Goal: Information Seeking & Learning: Learn about a topic

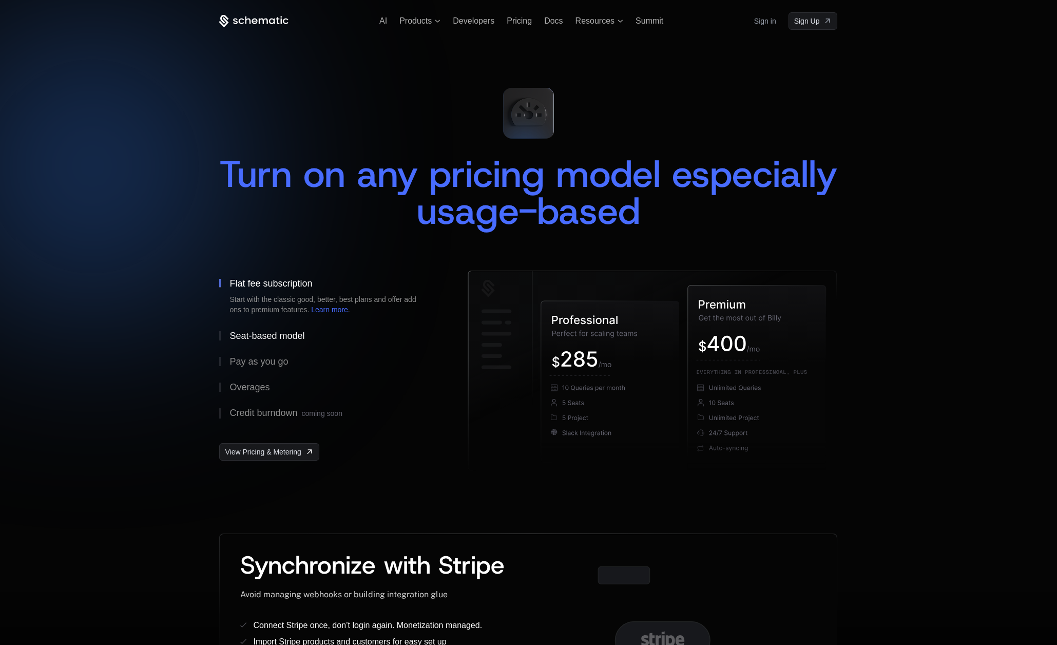
click at [265, 328] on button "Seat-based model" at bounding box center [327, 336] width 216 height 26
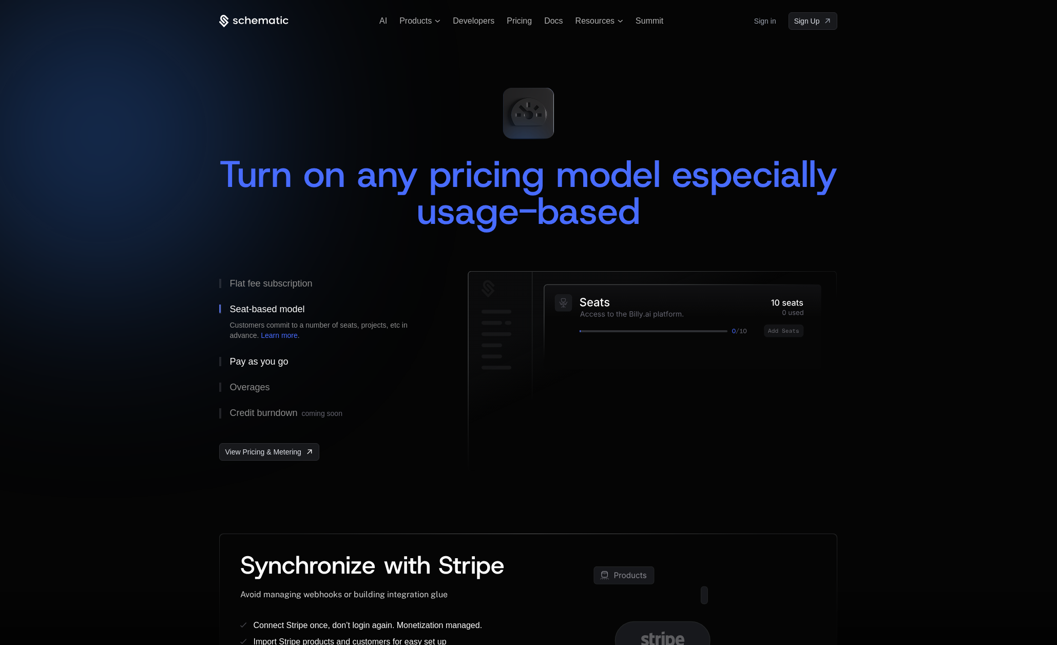
click at [268, 358] on div "Pay as you go" at bounding box center [259, 361] width 59 height 9
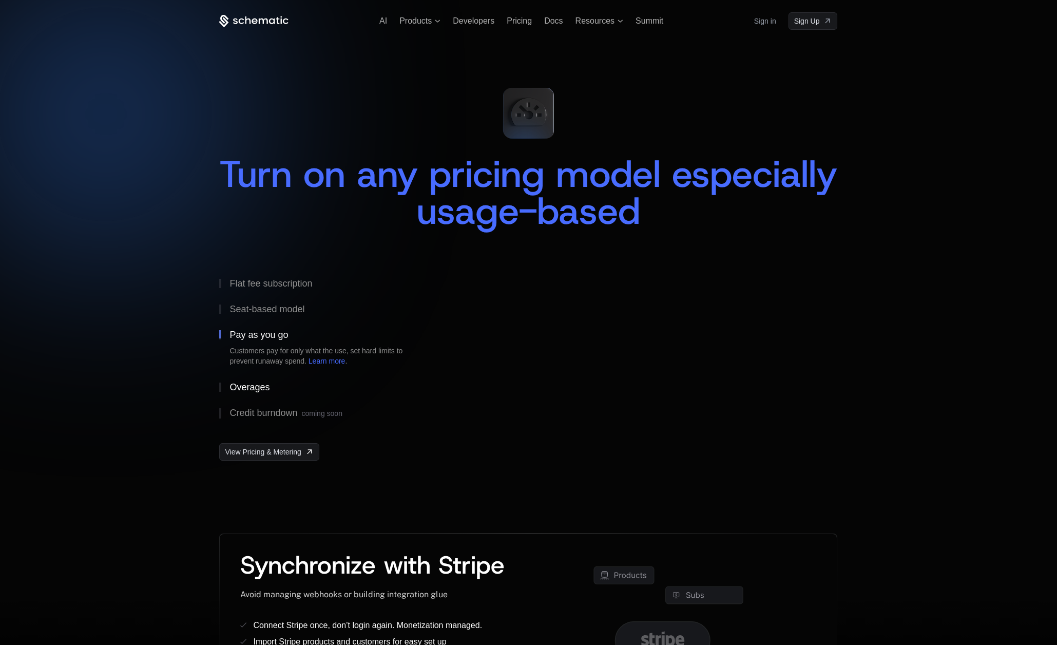
click at [275, 391] on button "Overages" at bounding box center [327, 387] width 216 height 26
click at [287, 411] on div "Credit burndown coming soon" at bounding box center [286, 413] width 112 height 10
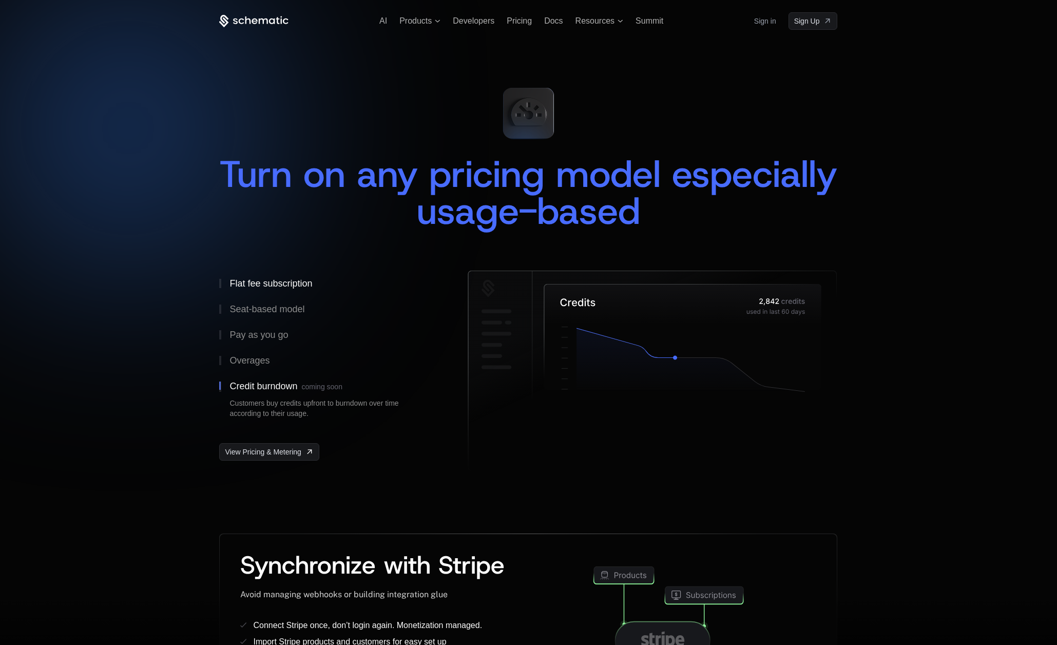
click at [279, 282] on div "Flat fee subscription" at bounding box center [271, 283] width 83 height 9
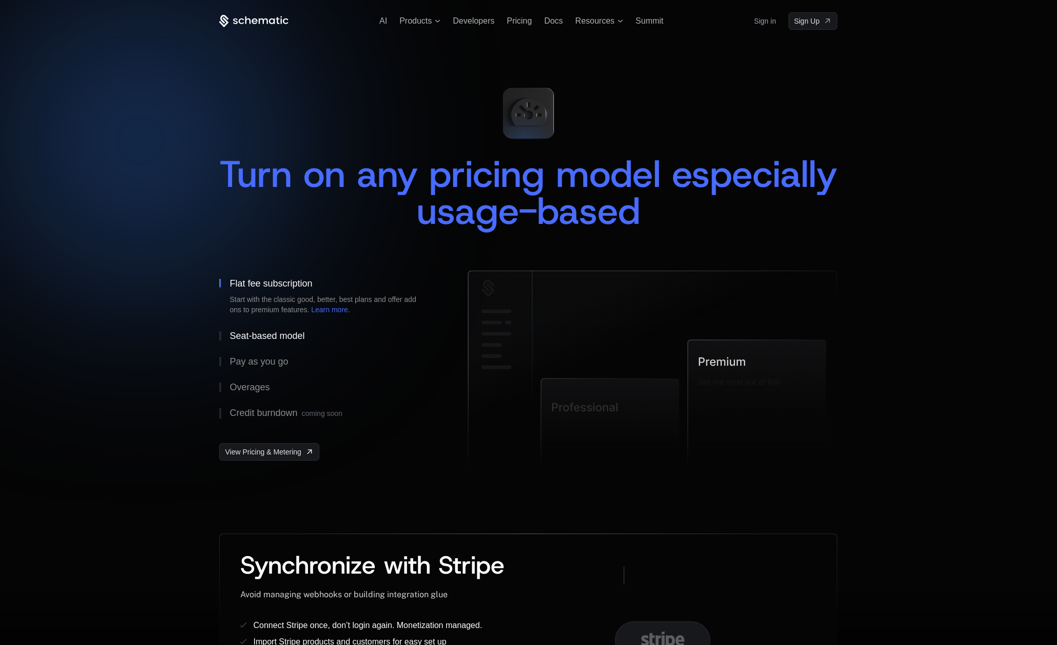
click at [277, 327] on button "Seat-based model" at bounding box center [327, 336] width 216 height 26
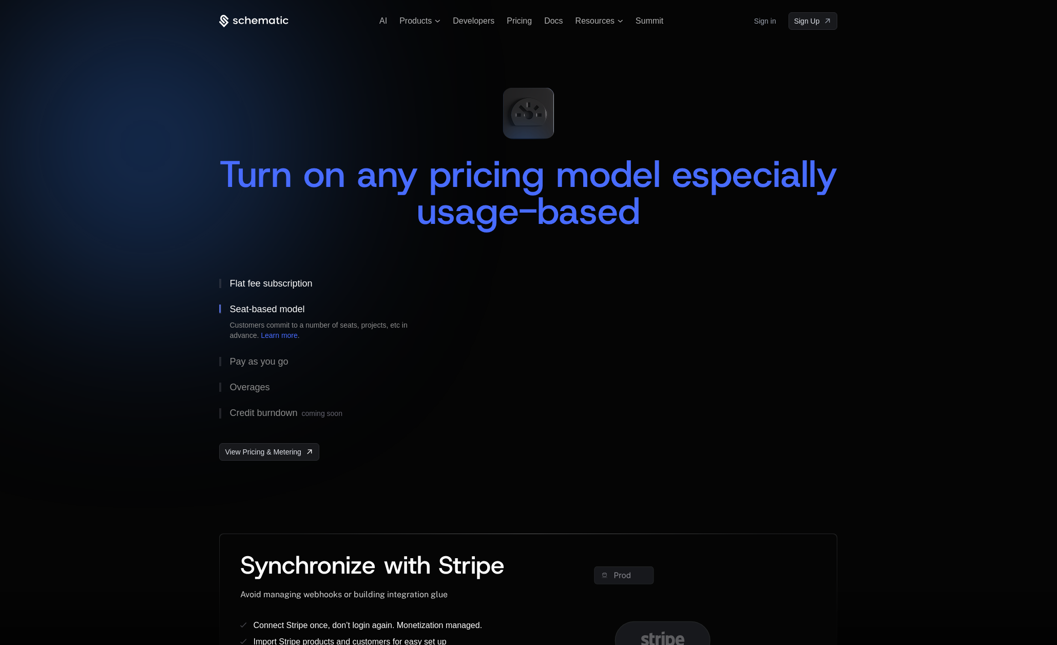
click at [277, 283] on div "Flat fee subscription" at bounding box center [271, 283] width 83 height 9
click at [279, 340] on div "Seat-based model" at bounding box center [267, 335] width 75 height 9
click at [286, 274] on button "Flat fee subscription Start with the classic good, better, best plans and offer…" at bounding box center [327, 284] width 216 height 26
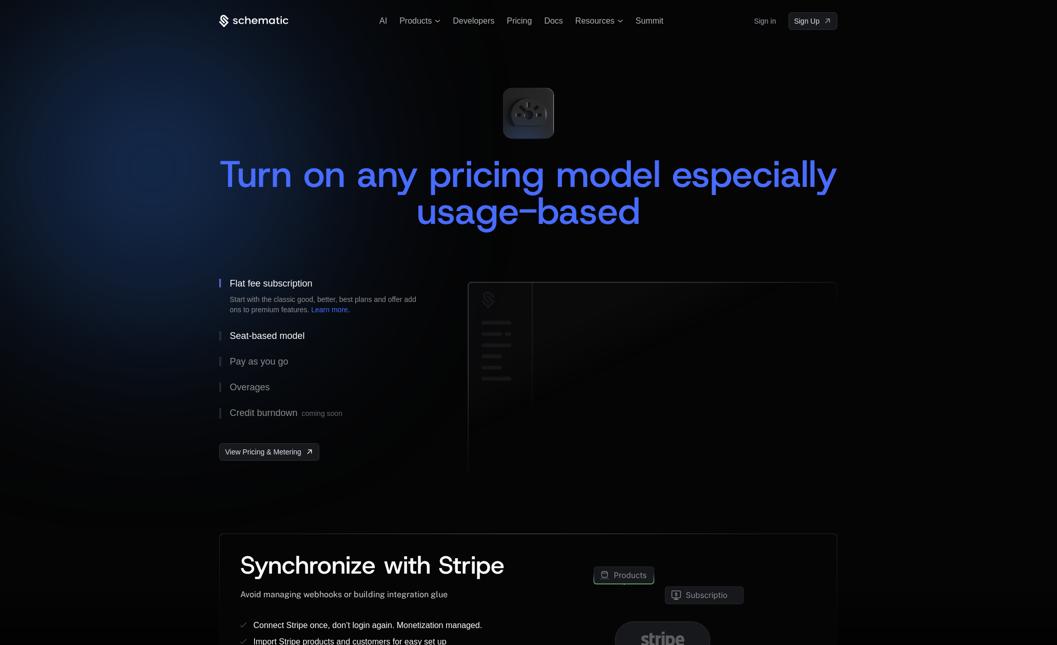
click at [280, 326] on button "Seat-based model" at bounding box center [327, 336] width 216 height 26
click at [285, 293] on button "Flat fee subscription" at bounding box center [327, 284] width 216 height 26
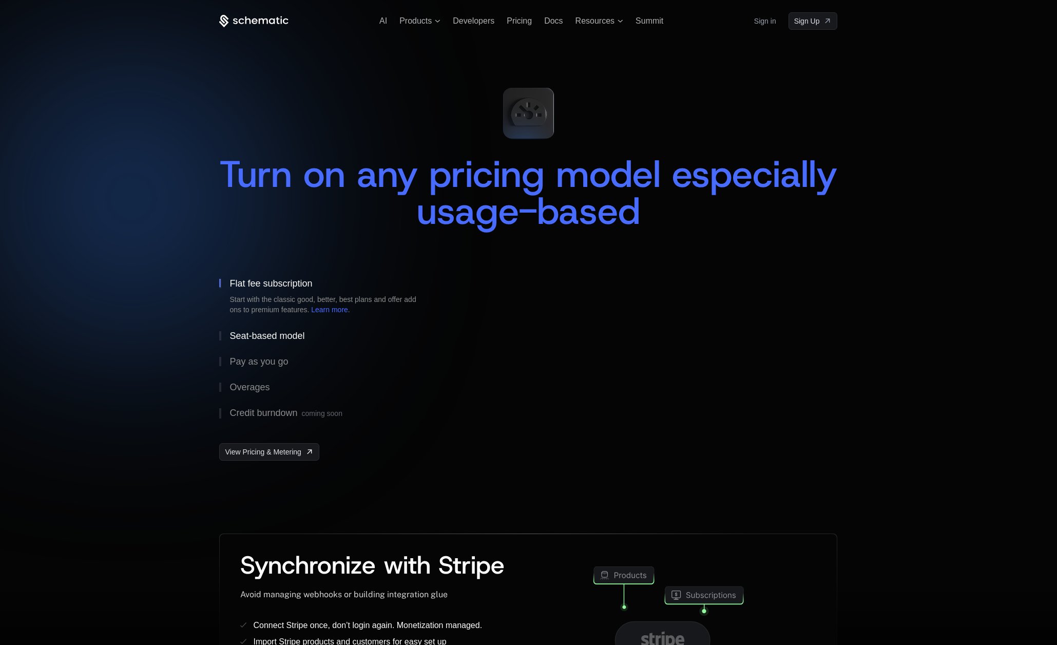
click at [286, 330] on button "Seat-based model" at bounding box center [327, 336] width 216 height 26
